Goal: Information Seeking & Learning: Learn about a topic

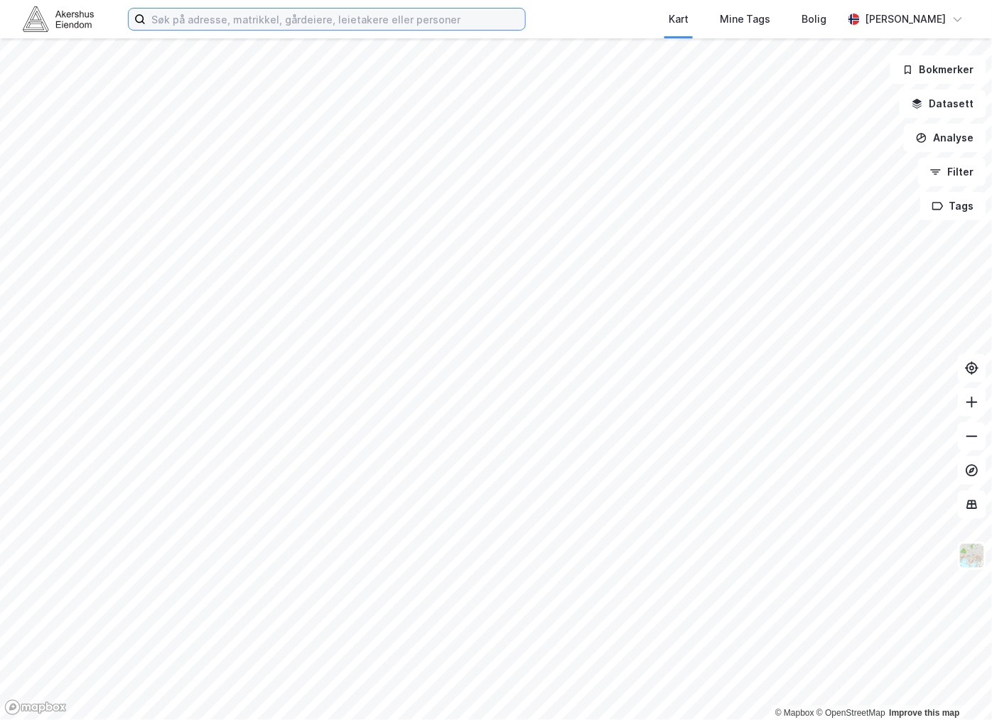
click at [224, 17] on input at bounding box center [336, 19] width 380 height 21
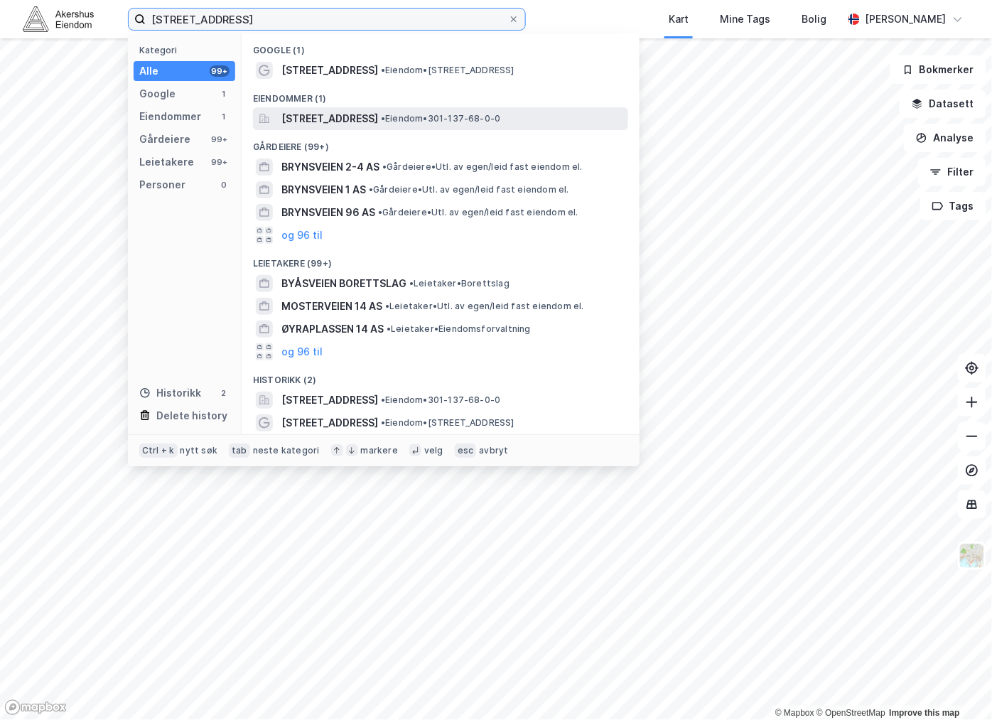
type input "[STREET_ADDRESS]"
click at [328, 114] on span "[STREET_ADDRESS]" at bounding box center [329, 118] width 97 height 17
